Goal: Register for event/course: Sign up to attend an event or enroll in a course

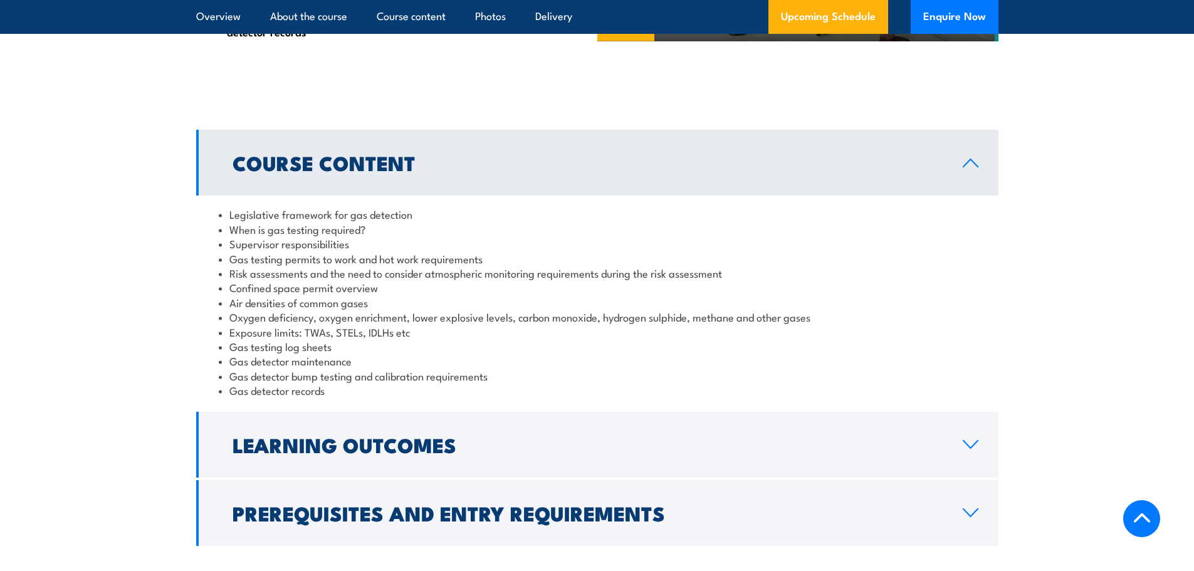
scroll to position [1003, 0]
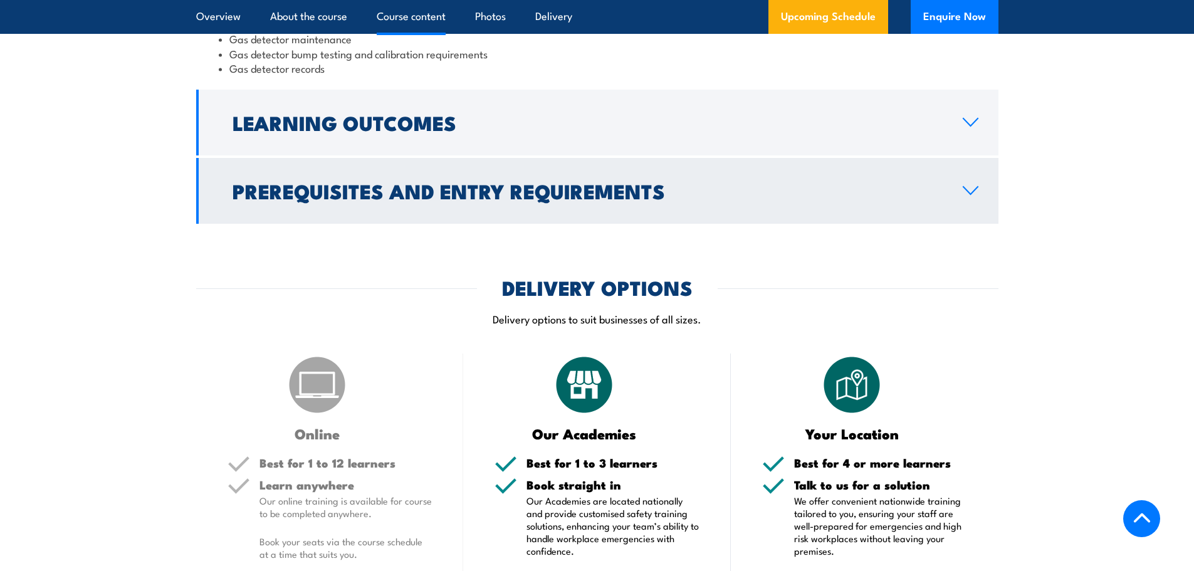
click at [525, 184] on h2 "Prerequisites and Entry Requirements" at bounding box center [588, 191] width 710 height 18
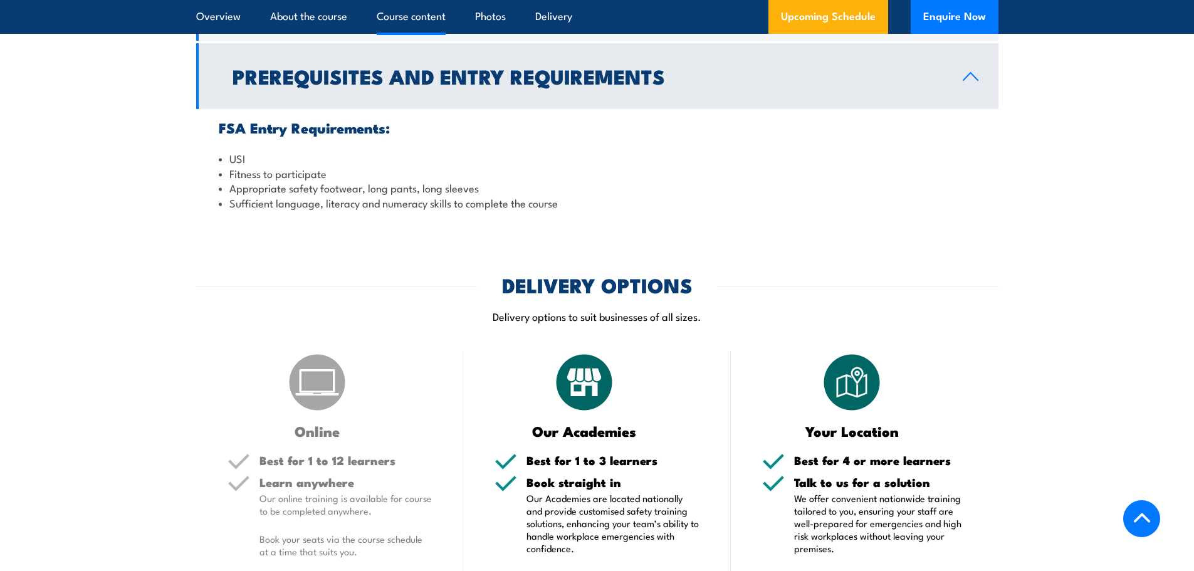
scroll to position [1154, 0]
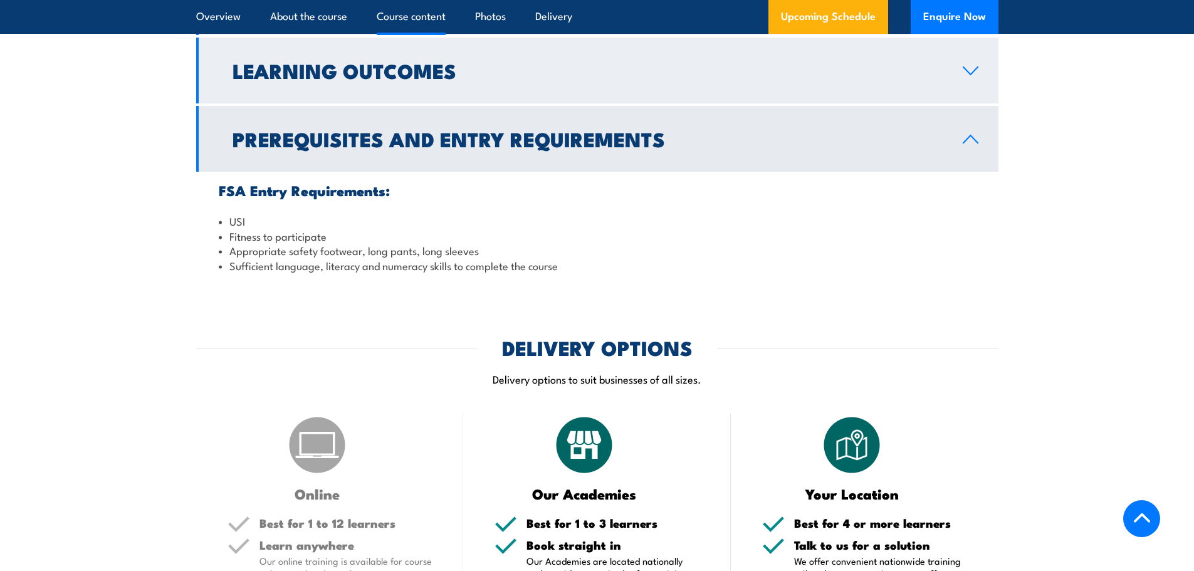
click at [399, 74] on h2 "Learning Outcomes" at bounding box center [588, 70] width 710 height 18
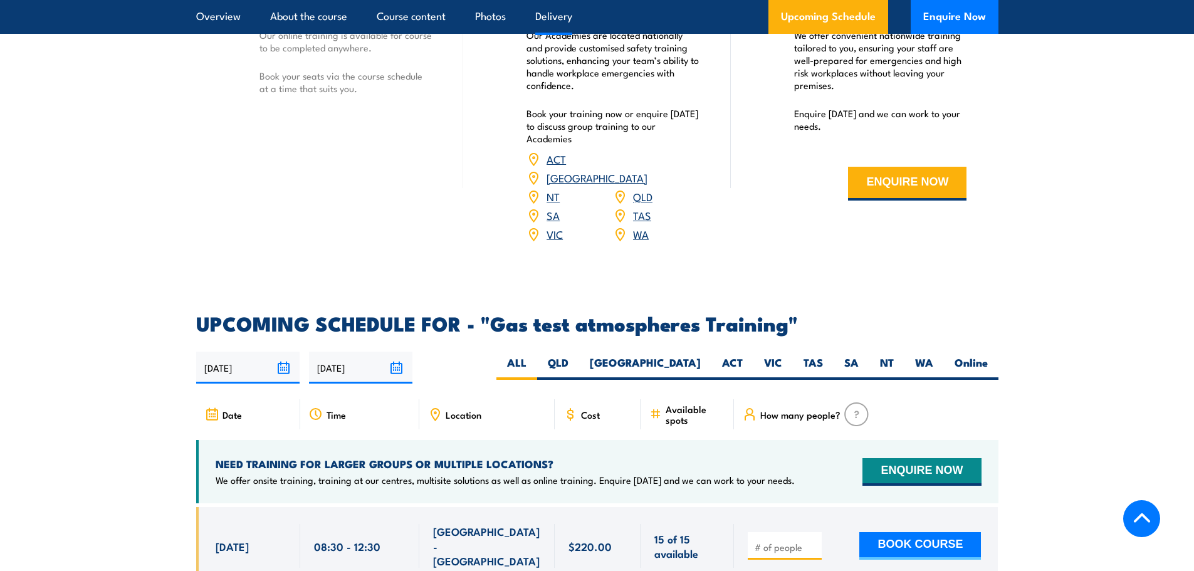
scroll to position [1656, 0]
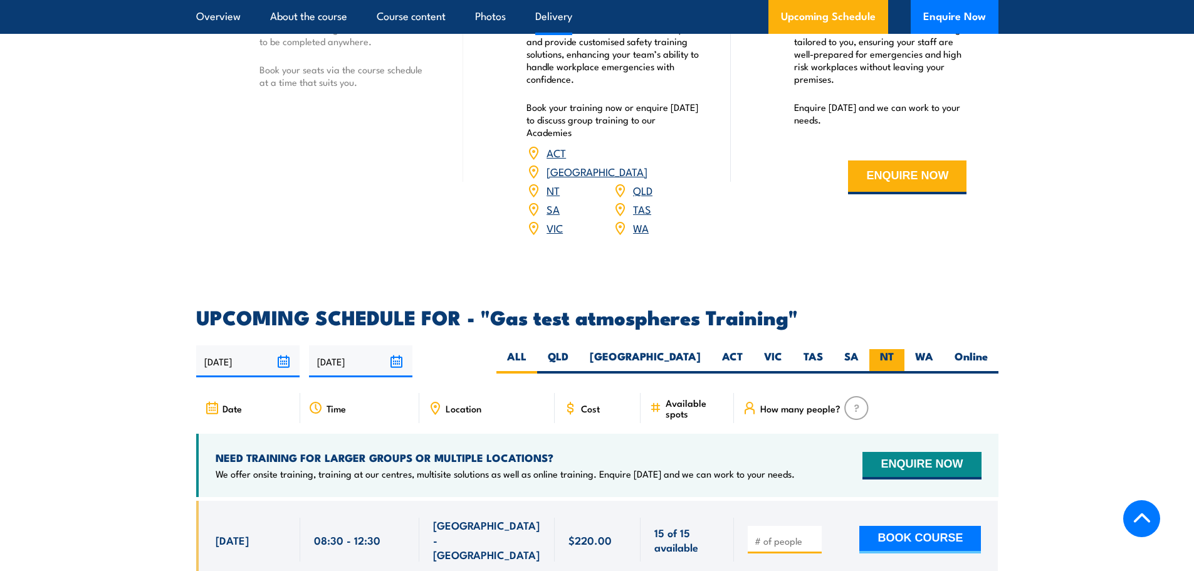
click at [891, 349] on label "NT" at bounding box center [886, 361] width 35 height 24
click at [894, 349] on input "NT" at bounding box center [898, 353] width 8 height 8
radio input "true"
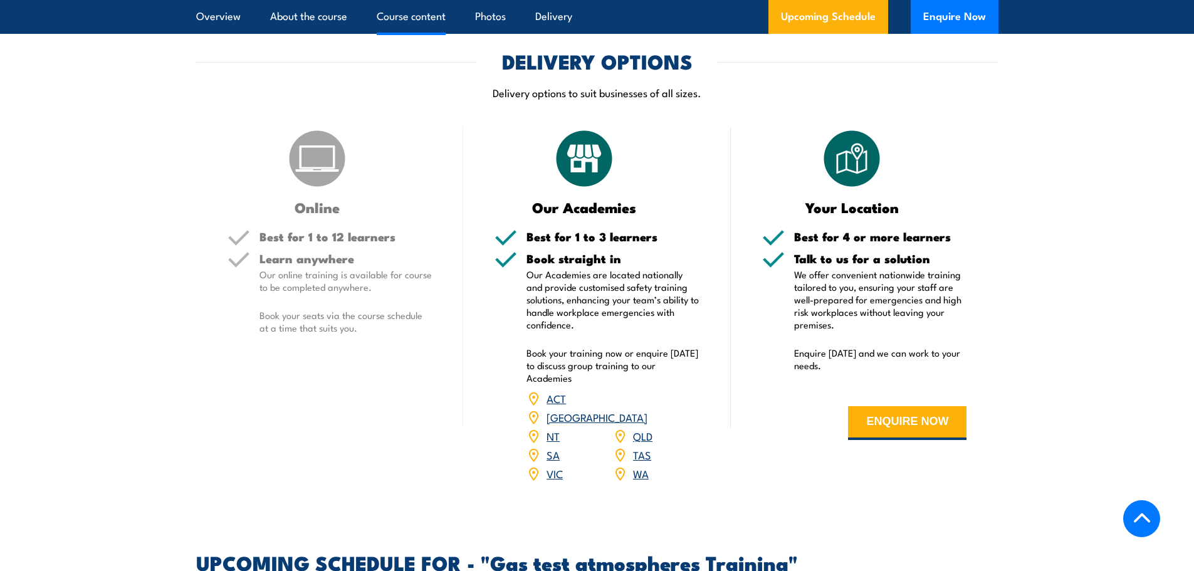
scroll to position [1880, 0]
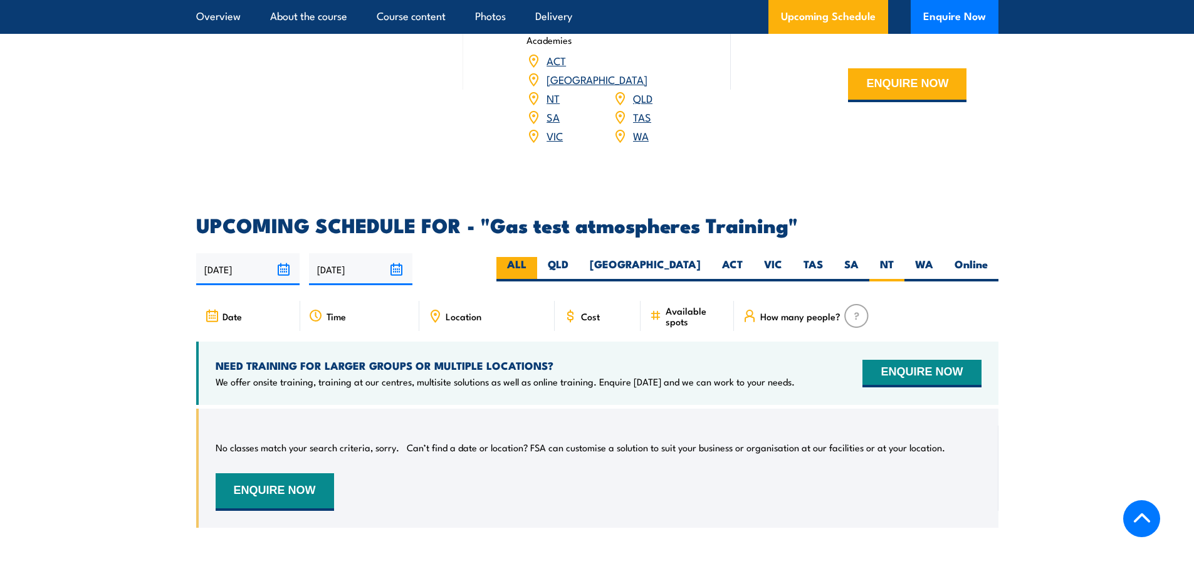
click at [537, 257] on label "ALL" at bounding box center [516, 269] width 41 height 24
click at [535, 257] on input "ALL" at bounding box center [530, 261] width 8 height 8
radio input "true"
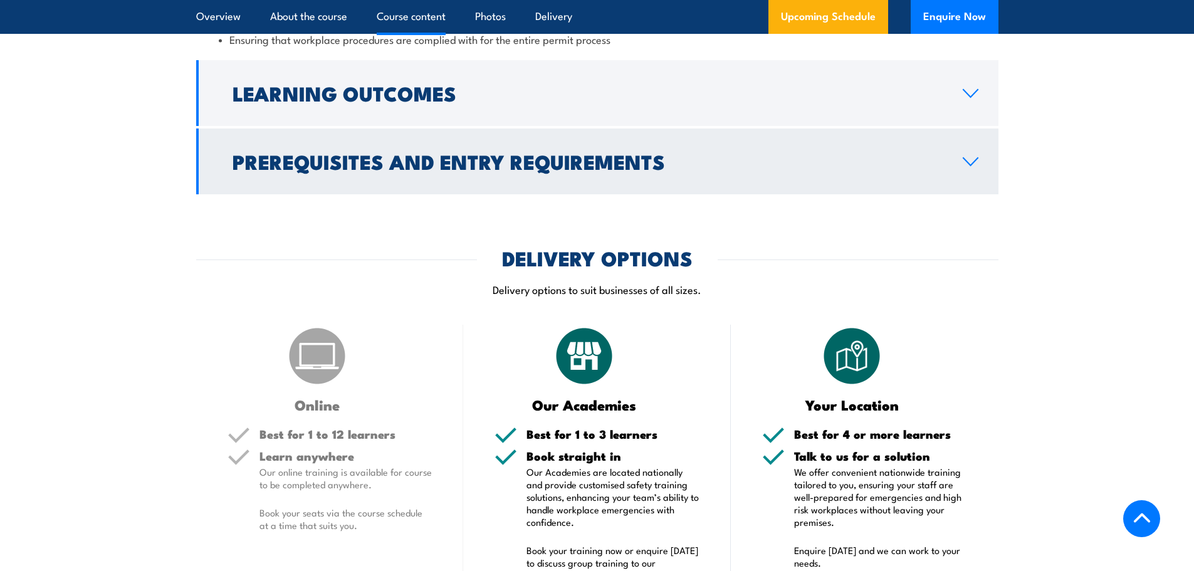
scroll to position [1379, 0]
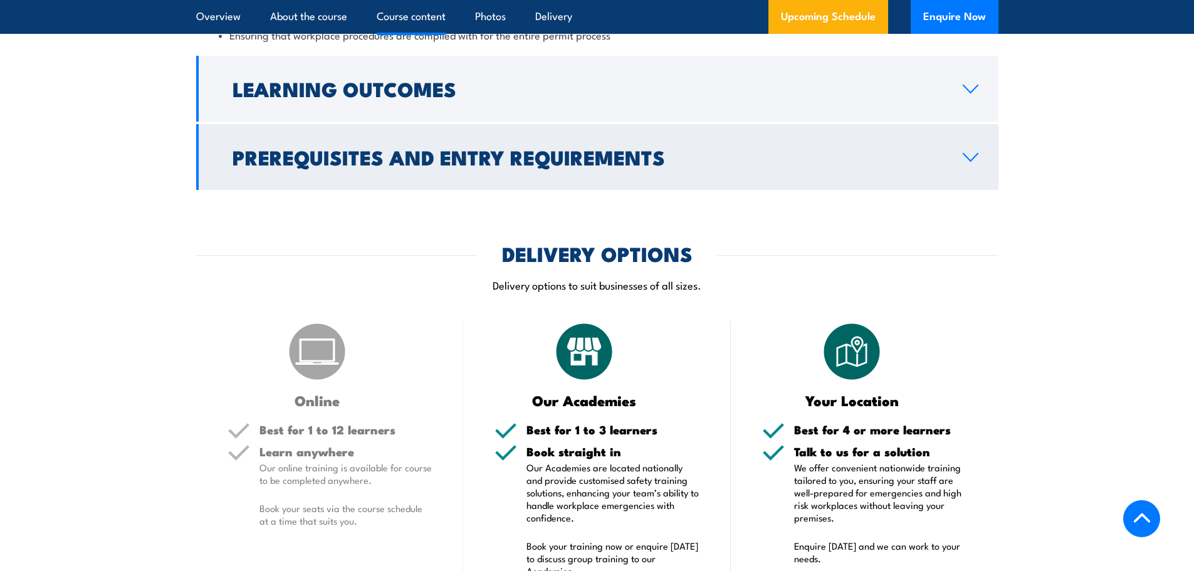
click at [735, 163] on h2 "Prerequisites and Entry Requirements" at bounding box center [588, 157] width 710 height 18
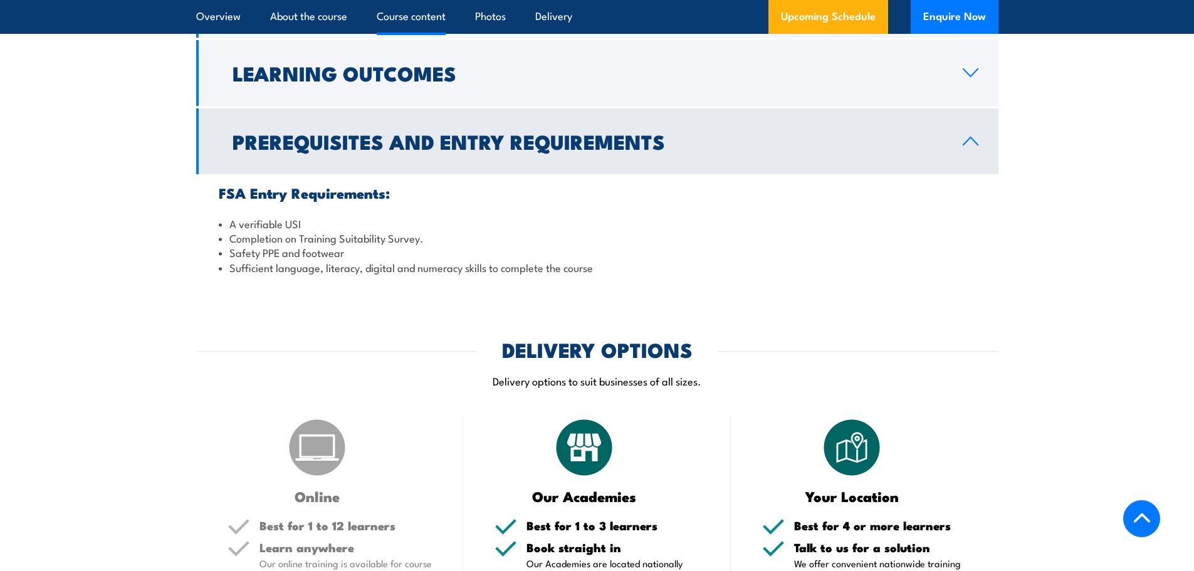
scroll to position [1174, 0]
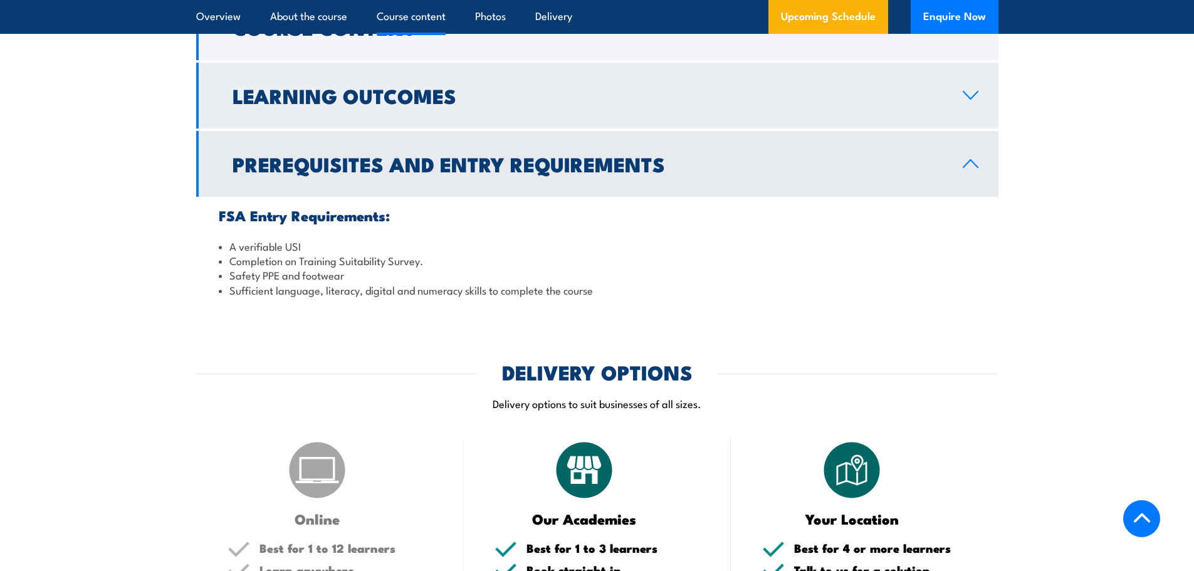
click at [434, 100] on h2 "Learning Outcomes" at bounding box center [588, 95] width 710 height 18
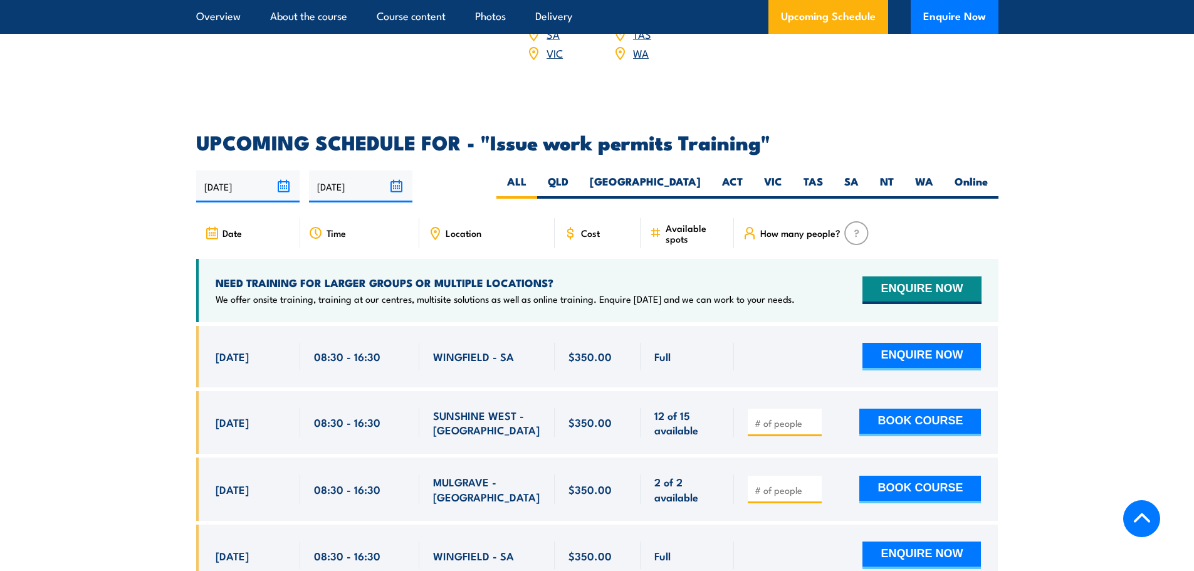
scroll to position [1926, 0]
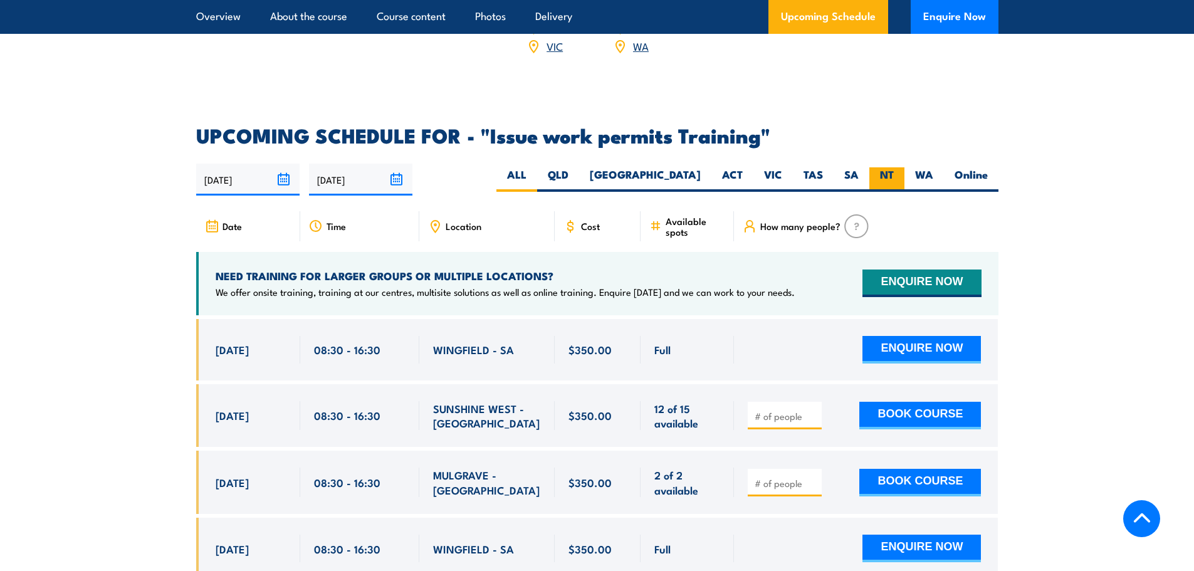
click at [874, 167] on label "NT" at bounding box center [886, 179] width 35 height 24
click at [894, 167] on input "NT" at bounding box center [898, 171] width 8 height 8
radio input "true"
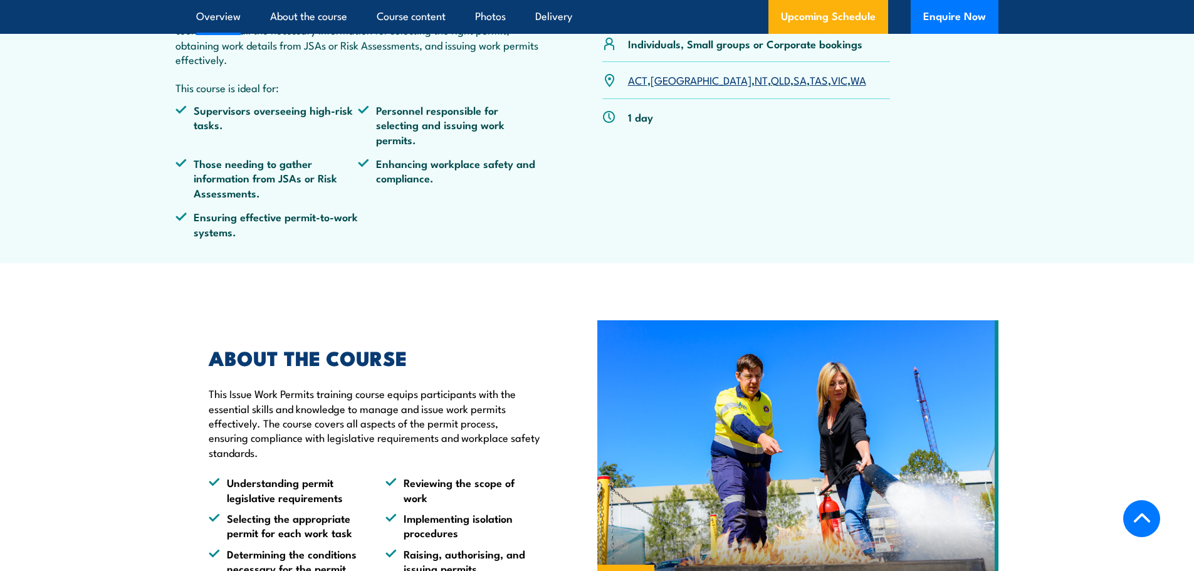
scroll to position [554, 0]
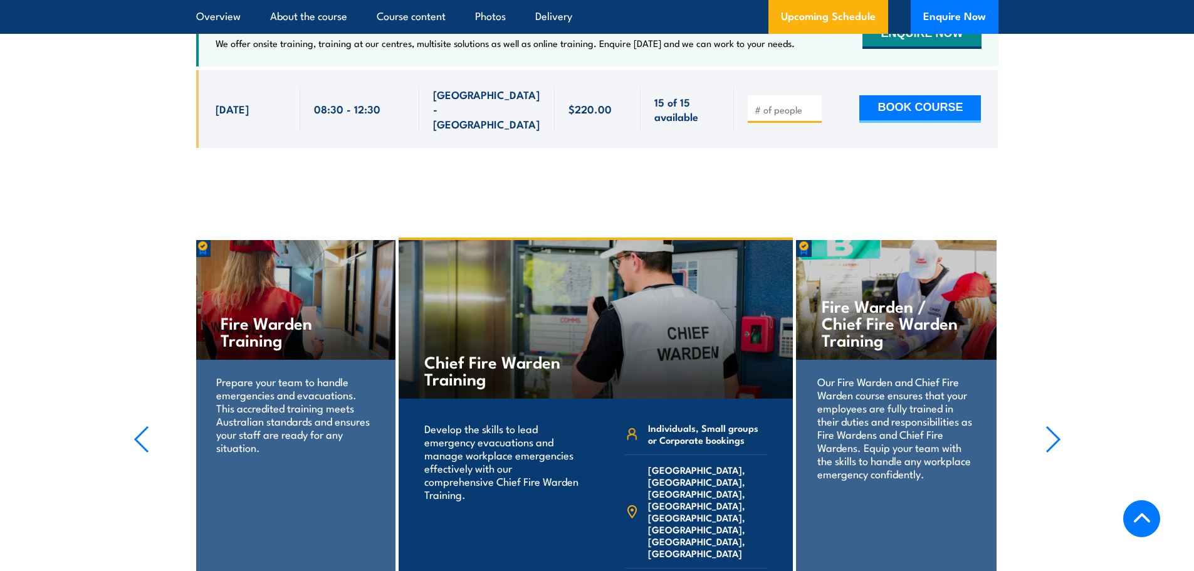
scroll to position [2265, 0]
